Goal: Navigation & Orientation: Find specific page/section

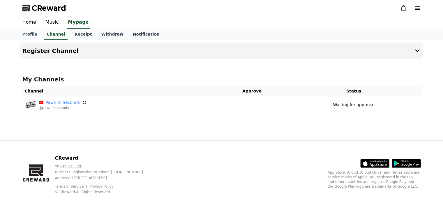
click at [295, 140] on div "CReward YP Lab Co., Ltd. Business Registration Number : [PHONE_NUMBER] Address …" at bounding box center [221, 176] width 443 height 73
click at [106, 34] on link "Withdraw" at bounding box center [111, 34] width 31 height 11
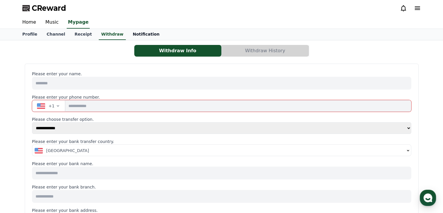
click at [132, 34] on link "Notification" at bounding box center [146, 34] width 36 height 11
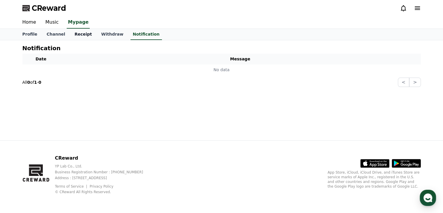
click at [71, 33] on link "Receipt" at bounding box center [83, 34] width 27 height 11
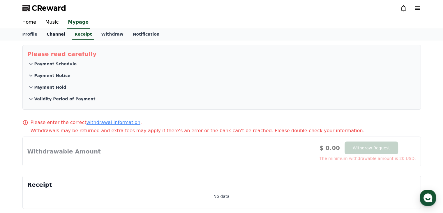
click at [63, 34] on link "Channel" at bounding box center [56, 34] width 28 height 11
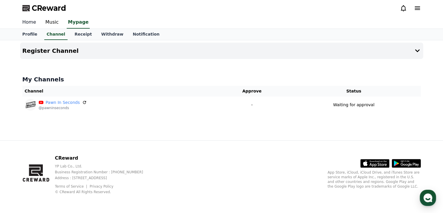
click at [34, 19] on link "Home" at bounding box center [29, 22] width 23 height 12
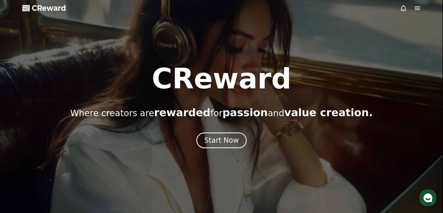
click at [418, 9] on icon at bounding box center [417, 7] width 5 height 3
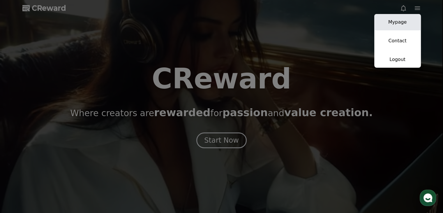
click at [410, 17] on link "Mypage" at bounding box center [397, 22] width 47 height 16
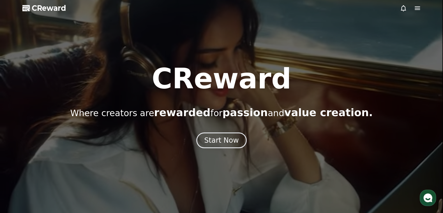
select select "**********"
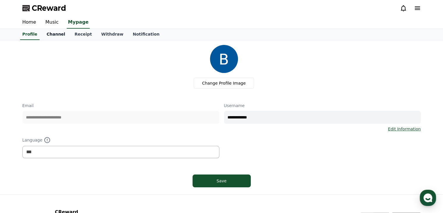
click at [55, 31] on link "Channel" at bounding box center [56, 34] width 28 height 11
